Goal: Task Accomplishment & Management: Use online tool/utility

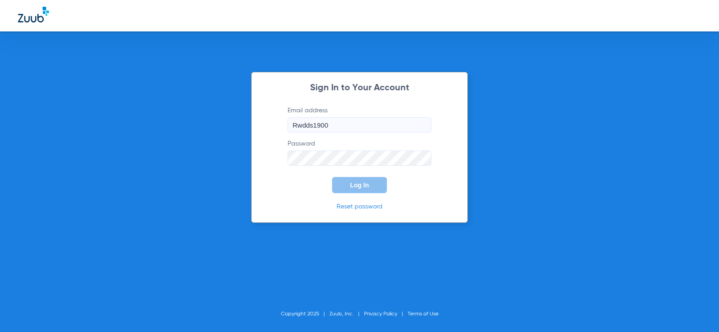
drag, startPoint x: 388, startPoint y: 120, endPoint x: 114, endPoint y: 118, distance: 274.4
click at [114, 118] on div "Sign In to Your Account Email address Rwdds1900 Password Log In Reset password …" at bounding box center [359, 166] width 719 height 332
type input "[EMAIL_ADDRESS][DOMAIN_NAME]"
click at [332, 177] on button "Log In" at bounding box center [359, 185] width 55 height 16
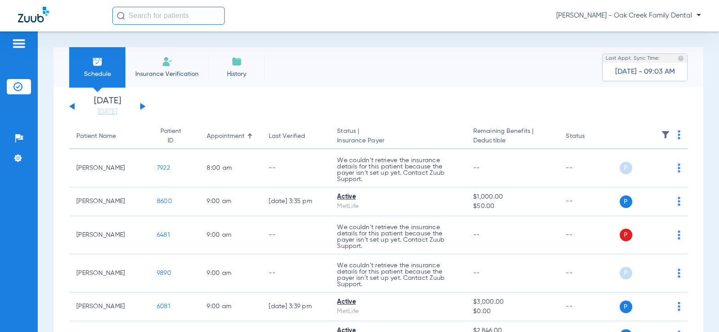
click at [141, 106] on button at bounding box center [142, 106] width 5 height 7
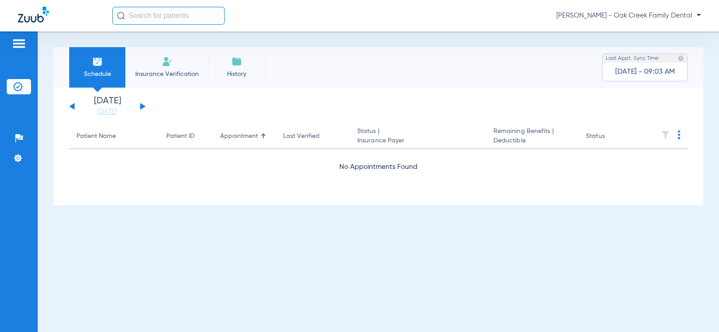
click at [141, 106] on button at bounding box center [142, 106] width 5 height 7
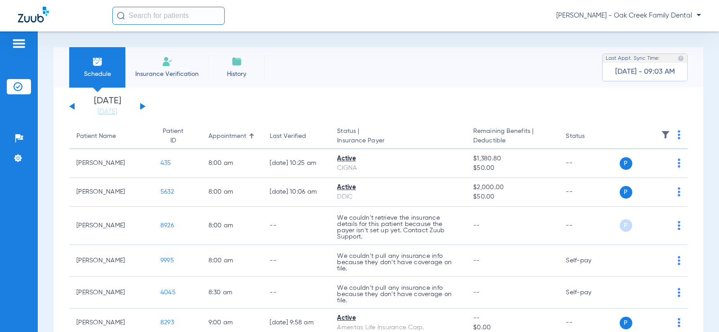
click at [141, 106] on button at bounding box center [142, 106] width 5 height 7
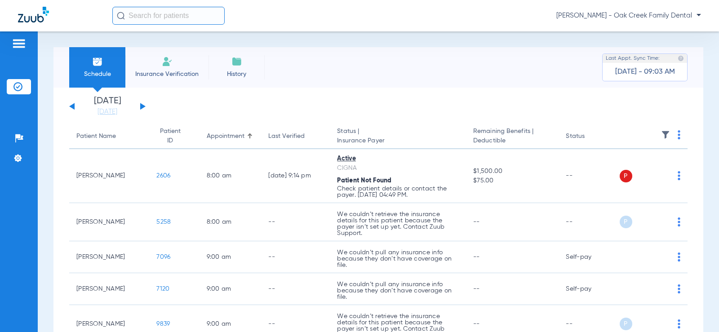
click at [677, 133] on img at bounding box center [678, 134] width 3 height 9
click at [638, 172] on span "Verify All" at bounding box center [637, 170] width 56 height 6
